Goal: Obtain resource: Download file/media

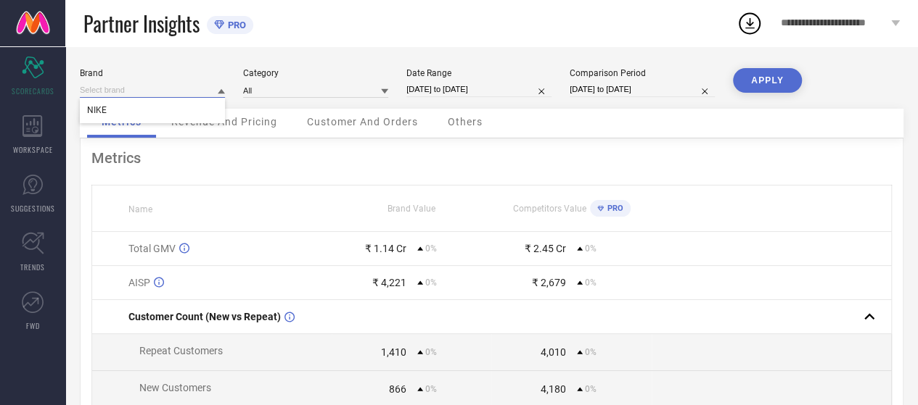
click at [160, 93] on input at bounding box center [152, 90] width 145 height 15
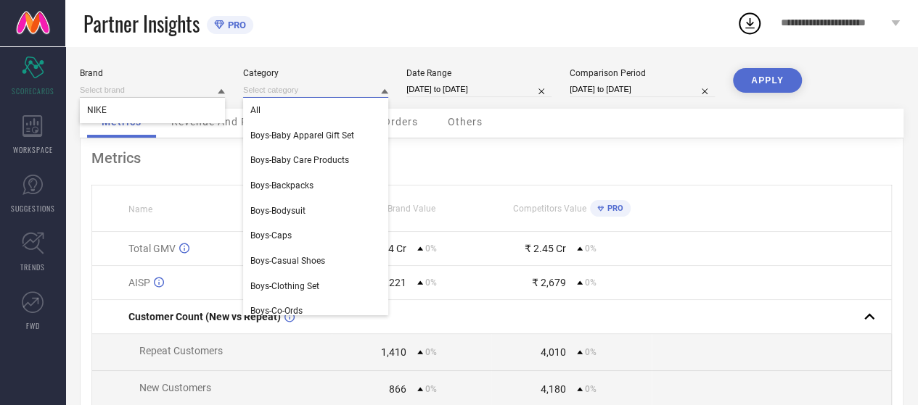
click at [317, 86] on input at bounding box center [315, 90] width 145 height 15
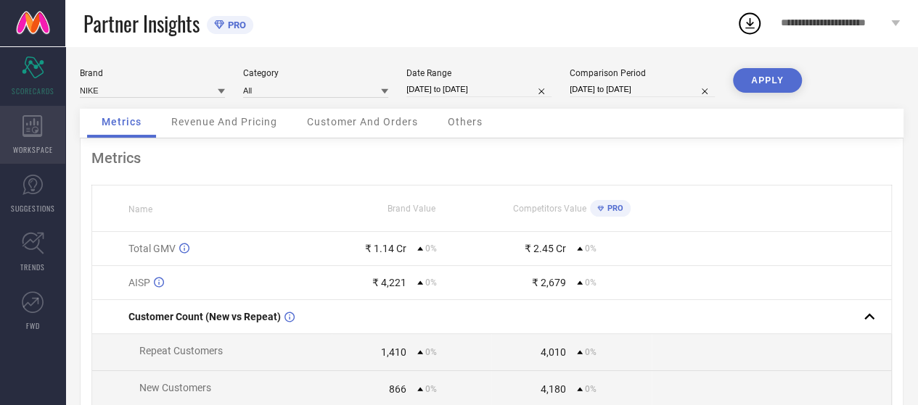
click at [35, 123] on icon at bounding box center [32, 126] width 20 height 22
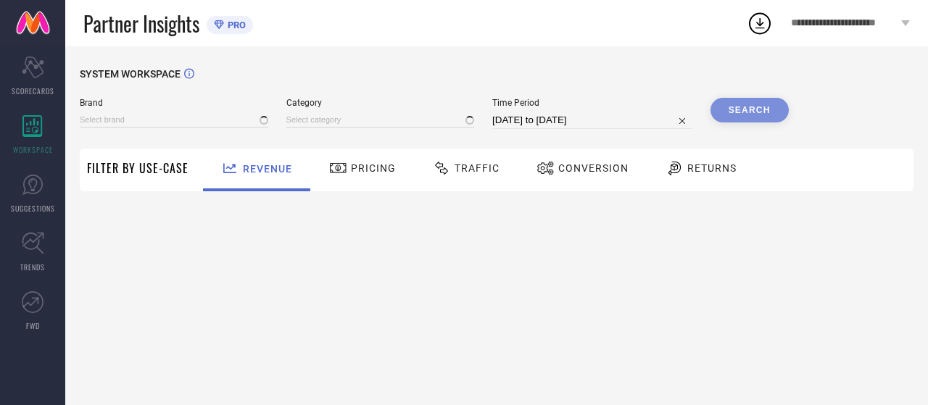
type input "NIKE"
type input "All"
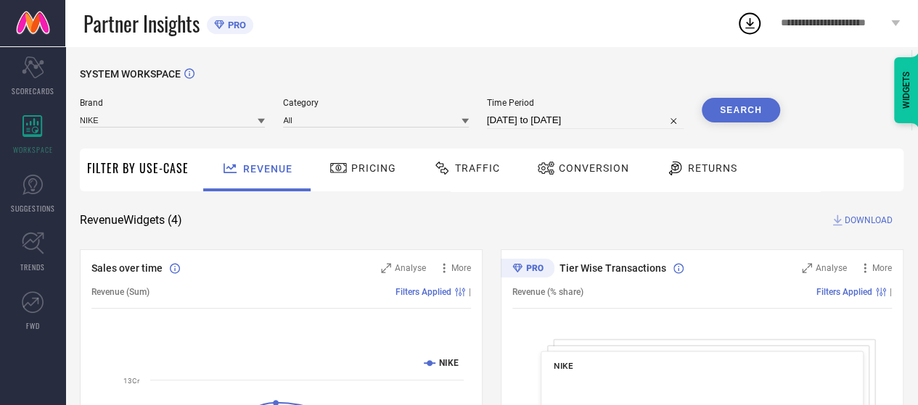
click at [569, 170] on span "Conversion" at bounding box center [594, 168] width 70 height 12
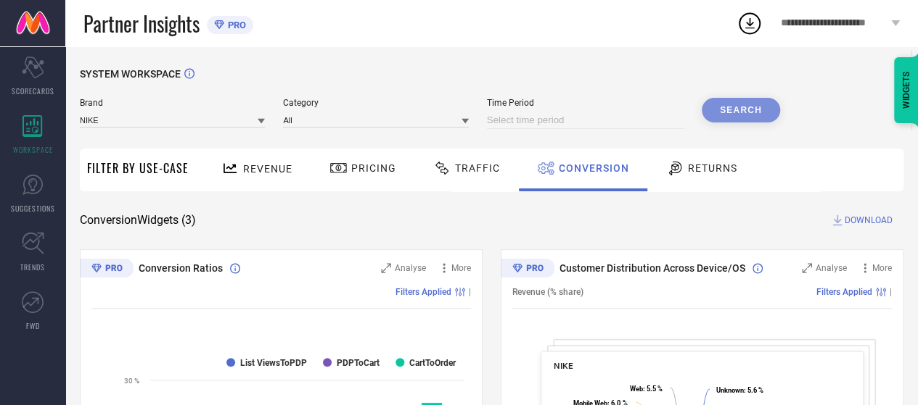
select select "7"
select select "2025"
select select "8"
select select "2025"
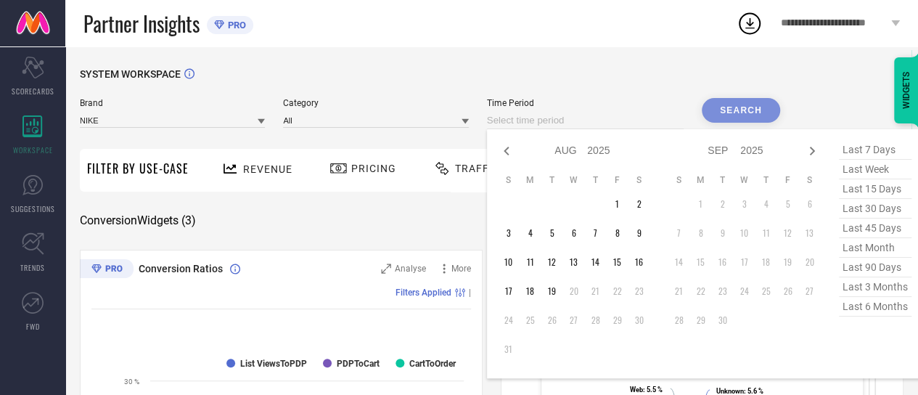
click at [525, 115] on input at bounding box center [585, 120] width 197 height 17
click at [612, 265] on td "15" at bounding box center [617, 262] width 22 height 22
type input "[DATE] to [DATE]"
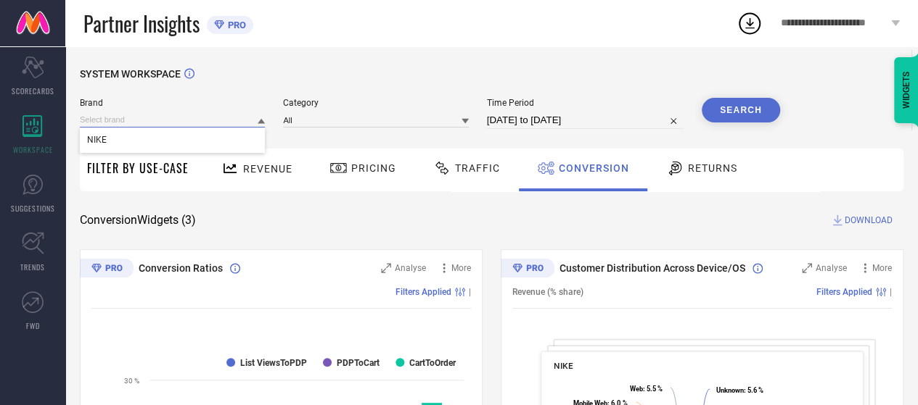
click at [159, 119] on input at bounding box center [172, 119] width 185 height 15
click at [162, 149] on div "NIKE" at bounding box center [172, 140] width 185 height 25
click at [466, 124] on icon at bounding box center [464, 121] width 7 height 7
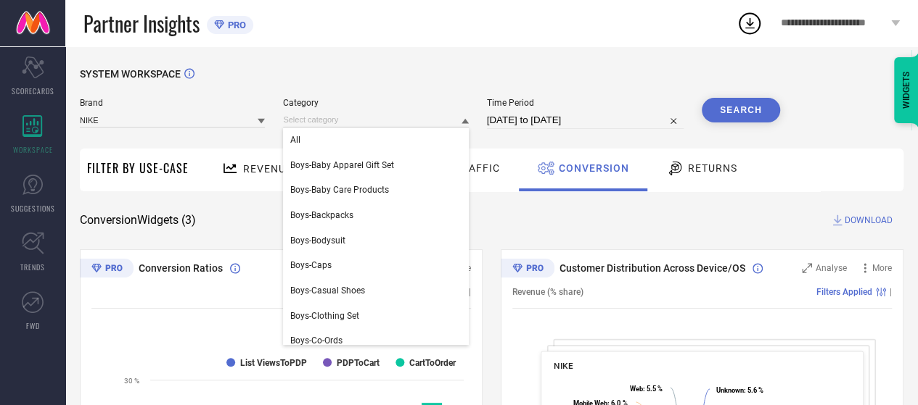
click at [466, 124] on icon at bounding box center [464, 121] width 7 height 5
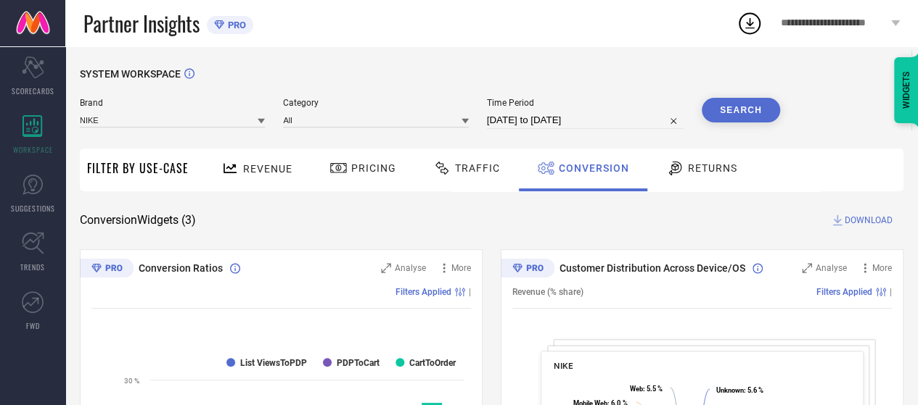
click at [737, 115] on button "Search" at bounding box center [740, 110] width 78 height 25
click at [747, 25] on icon at bounding box center [749, 23] width 26 height 26
click at [592, 75] on div "SYSTEM WORKSPACE" at bounding box center [491, 83] width 823 height 30
click at [861, 223] on span "DOWNLOAD" at bounding box center [868, 220] width 48 height 15
click at [757, 21] on icon at bounding box center [749, 23] width 26 height 26
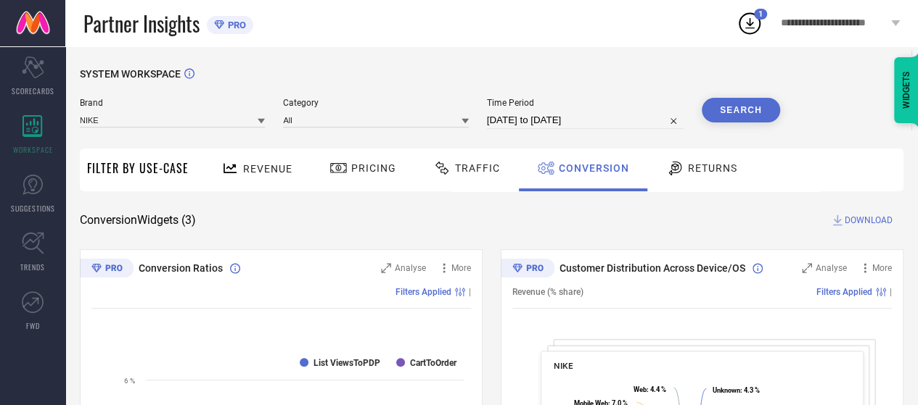
click at [547, 41] on div "Partner Insights PRO" at bounding box center [409, 23] width 653 height 46
click at [743, 23] on icon at bounding box center [749, 23] width 26 height 26
click at [749, 17] on icon at bounding box center [749, 23] width 26 height 26
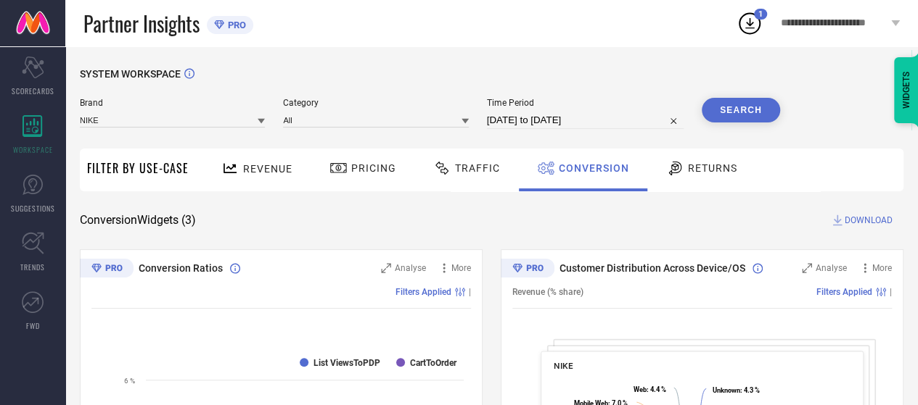
click at [749, 17] on icon at bounding box center [749, 23] width 26 height 26
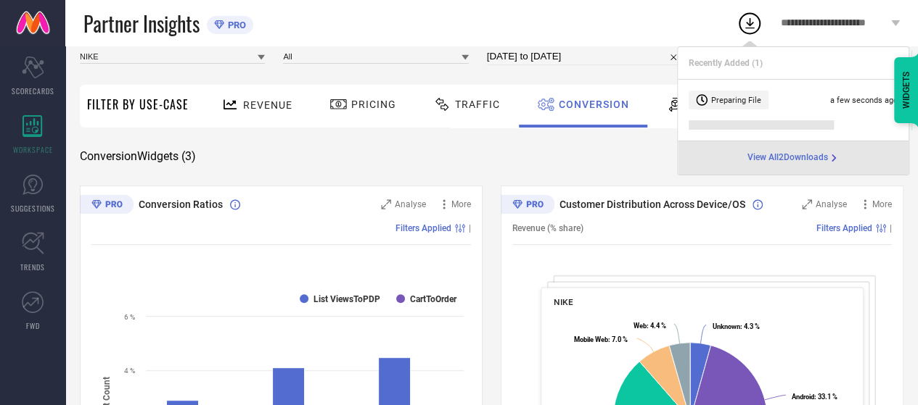
scroll to position [80, 0]
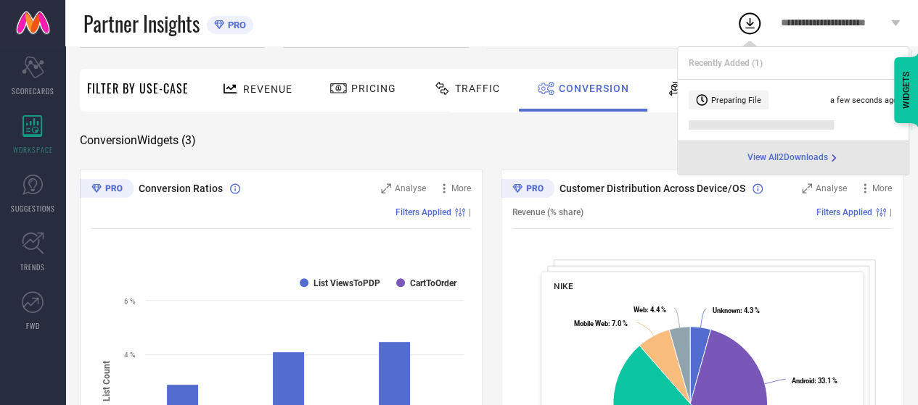
click at [769, 160] on span "View All 2 Downloads" at bounding box center [787, 158] width 81 height 12
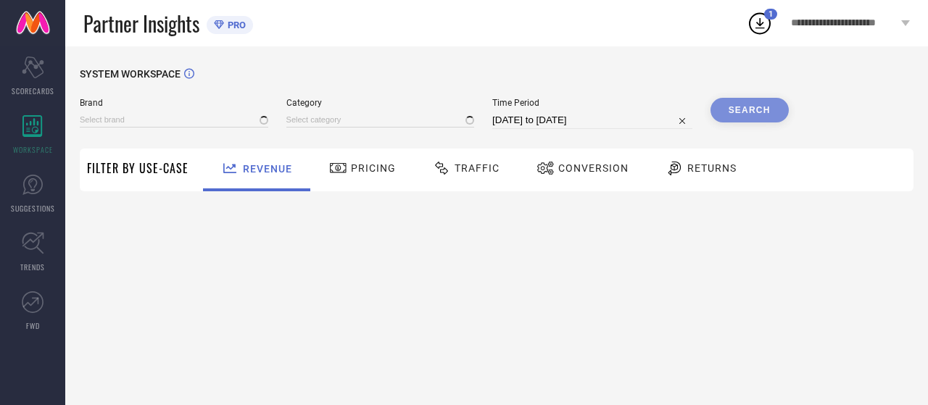
type input "NIKE"
type input "All"
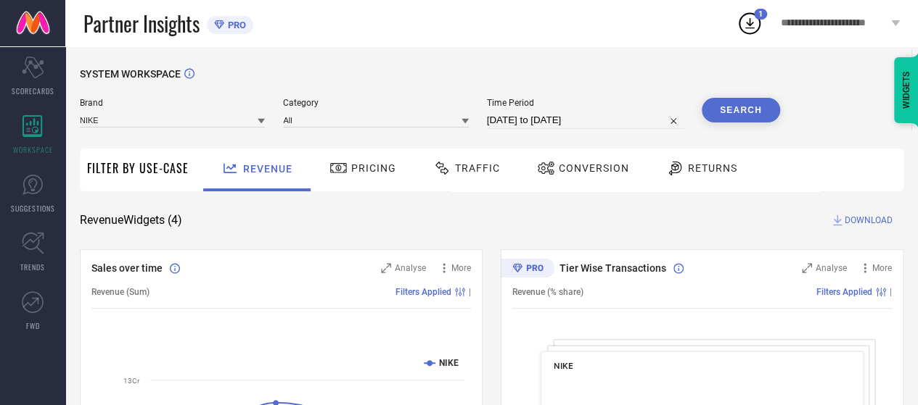
click at [751, 27] on icon at bounding box center [749, 23] width 26 height 26
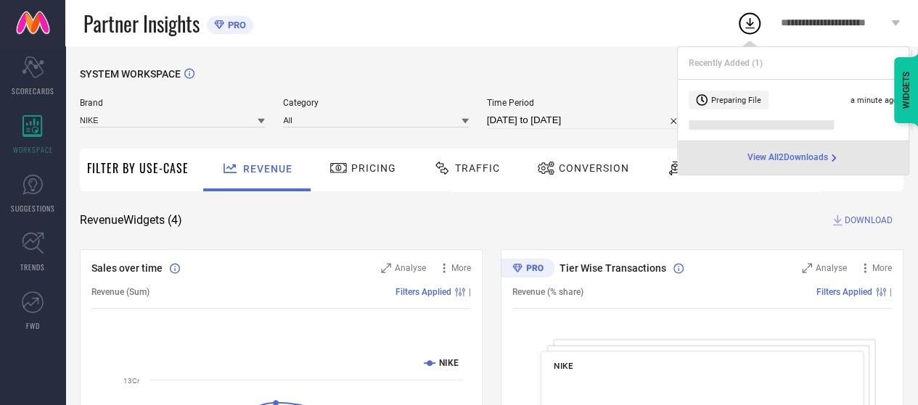
click at [751, 27] on icon at bounding box center [749, 23] width 26 height 26
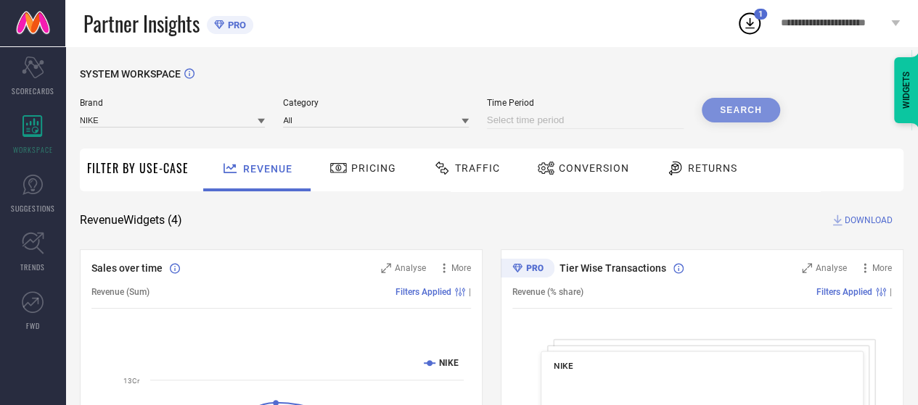
select select "7"
select select "2025"
select select "8"
select select "2025"
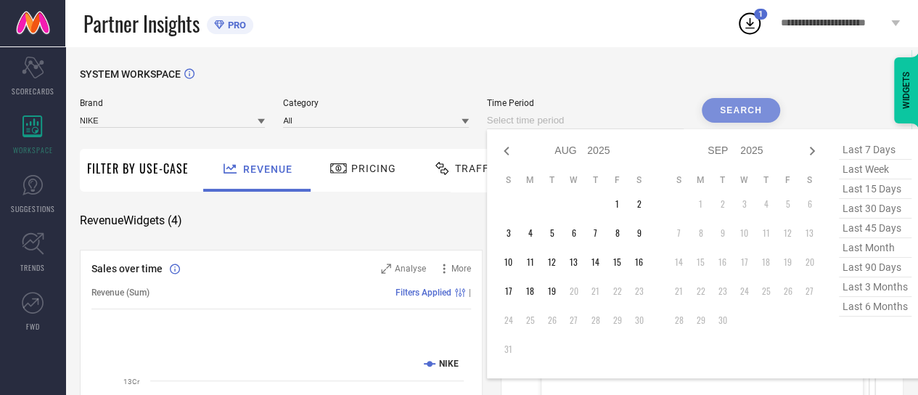
click at [520, 118] on input at bounding box center [585, 120] width 197 height 17
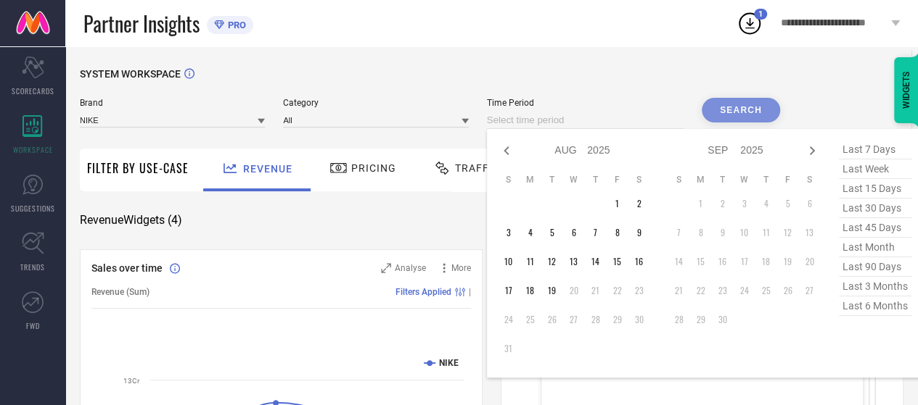
click at [399, 81] on div "SYSTEM WORKSPACE" at bounding box center [491, 83] width 823 height 30
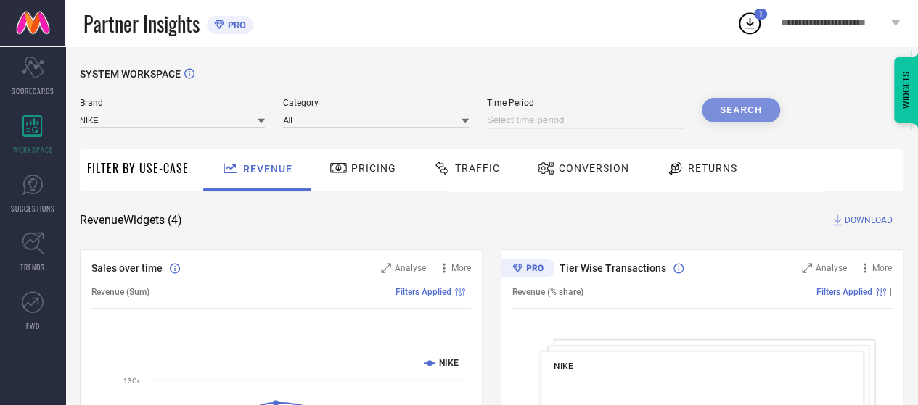
click at [470, 176] on div "Traffic" at bounding box center [466, 168] width 74 height 25
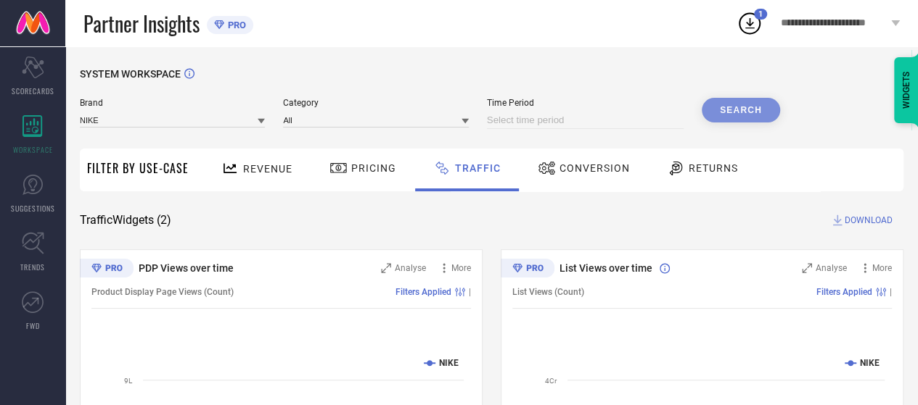
click at [603, 172] on span "Conversion" at bounding box center [594, 168] width 70 height 12
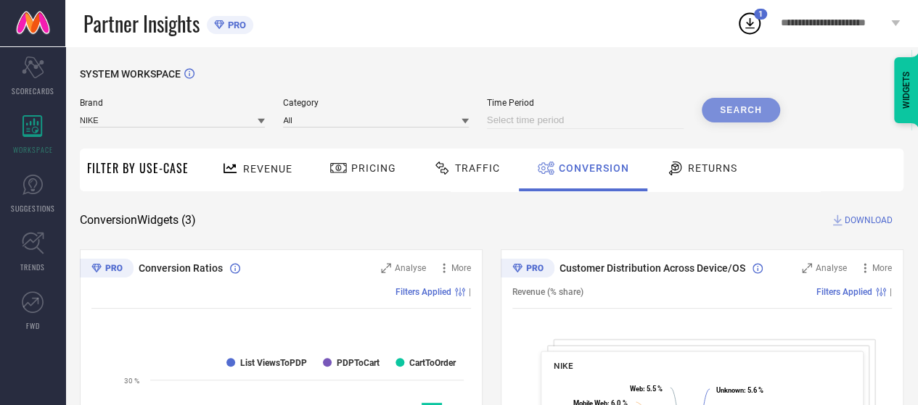
select select "7"
select select "2025"
select select "8"
select select "2025"
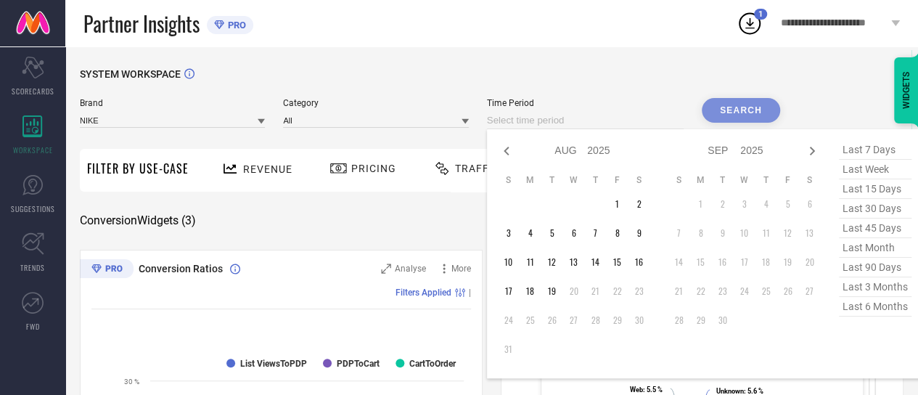
click at [551, 120] on input at bounding box center [585, 120] width 197 height 17
click at [638, 263] on td "16" at bounding box center [639, 262] width 22 height 22
type input "[DATE] to [DATE]"
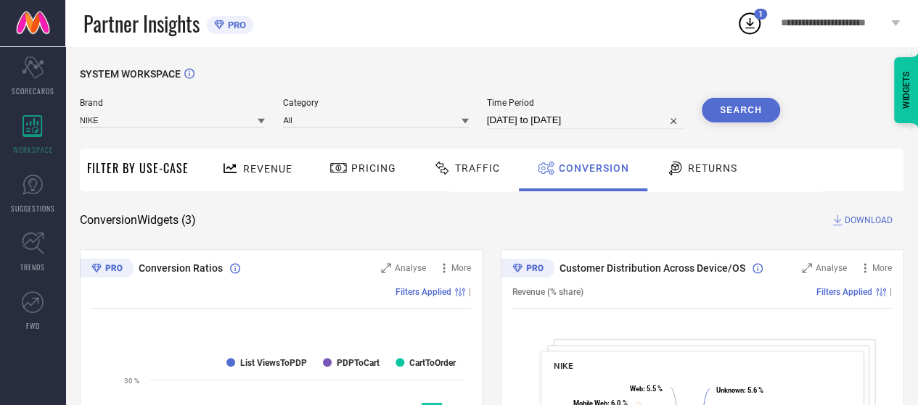
click at [733, 112] on button "Search" at bounding box center [740, 110] width 78 height 25
click at [876, 217] on span "DOWNLOAD" at bounding box center [868, 220] width 48 height 15
click at [753, 29] on icon at bounding box center [749, 23] width 26 height 26
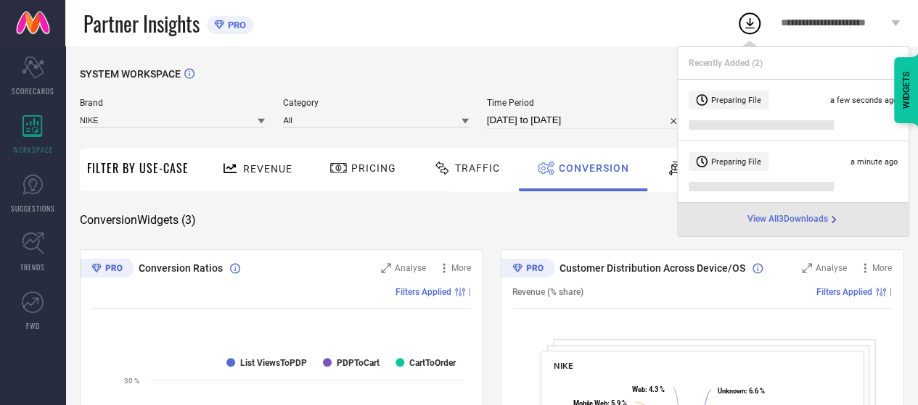
click at [769, 216] on span "View All 3 Downloads" at bounding box center [787, 220] width 81 height 12
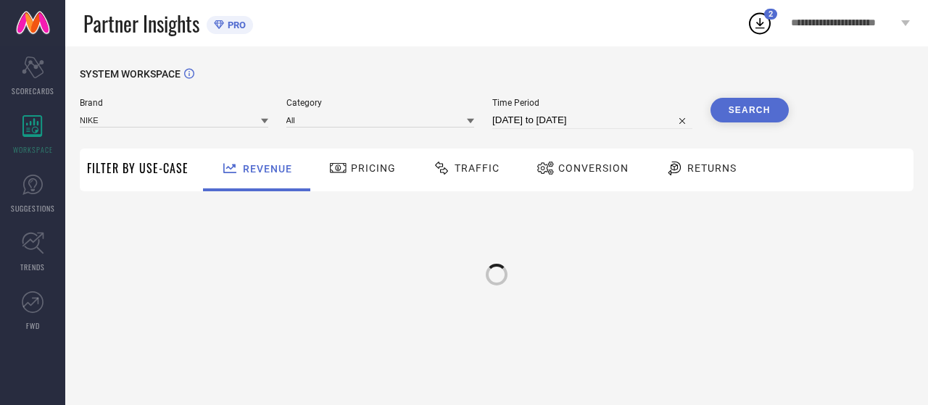
type input "NIKE"
type input "All"
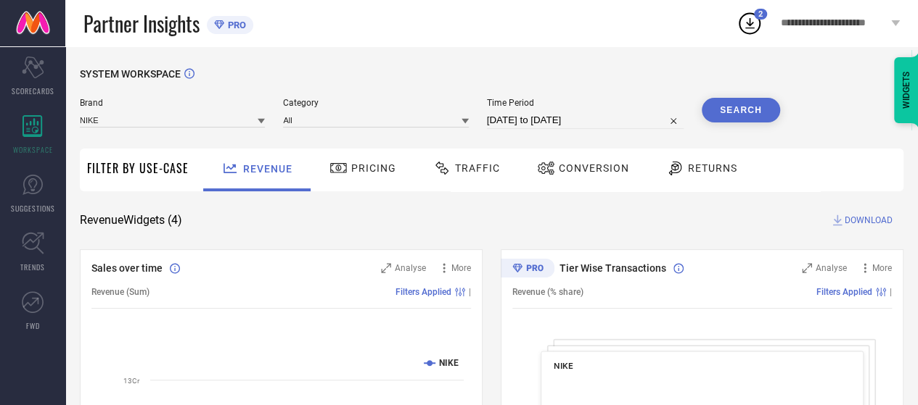
click at [577, 173] on span "Conversion" at bounding box center [594, 168] width 70 height 12
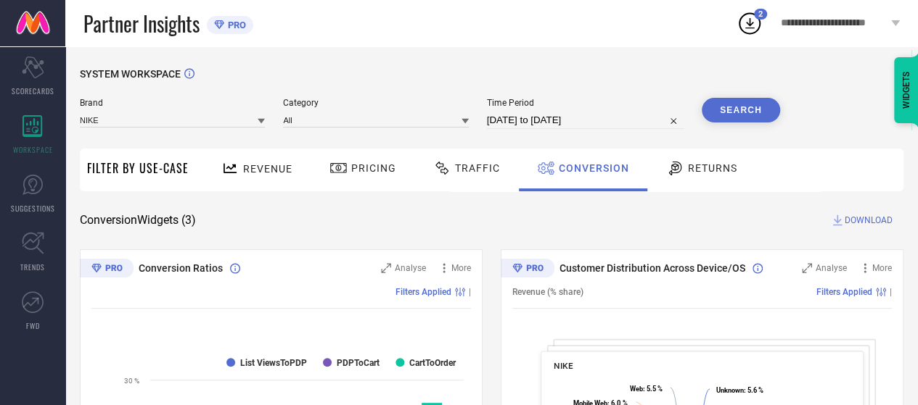
click at [746, 18] on icon at bounding box center [749, 23] width 26 height 26
